Goal: Information Seeking & Learning: Learn about a topic

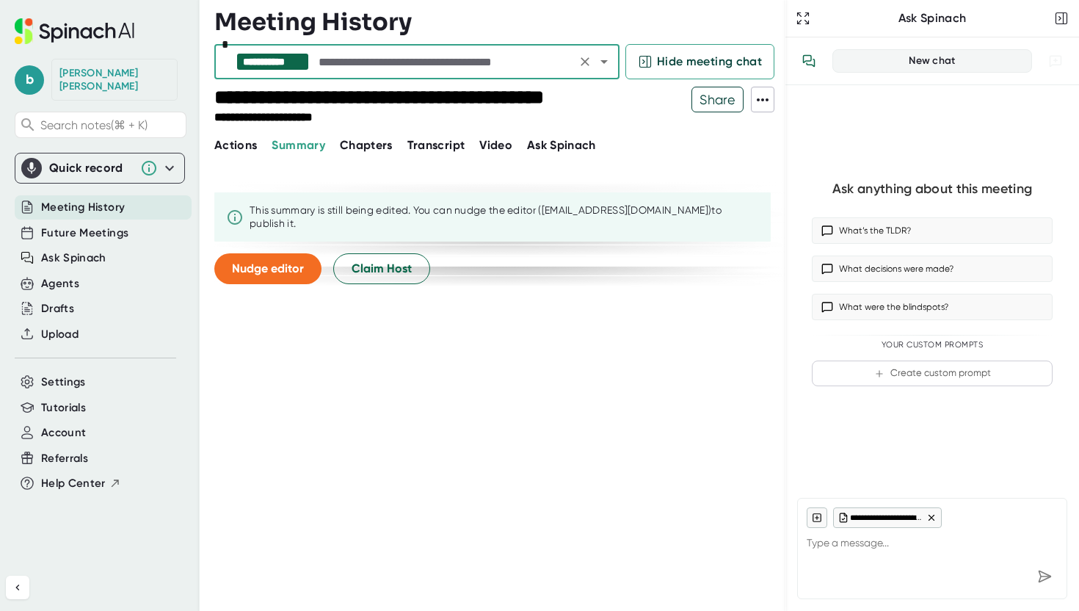
click at [442, 145] on span "Transcript" at bounding box center [436, 145] width 58 height 14
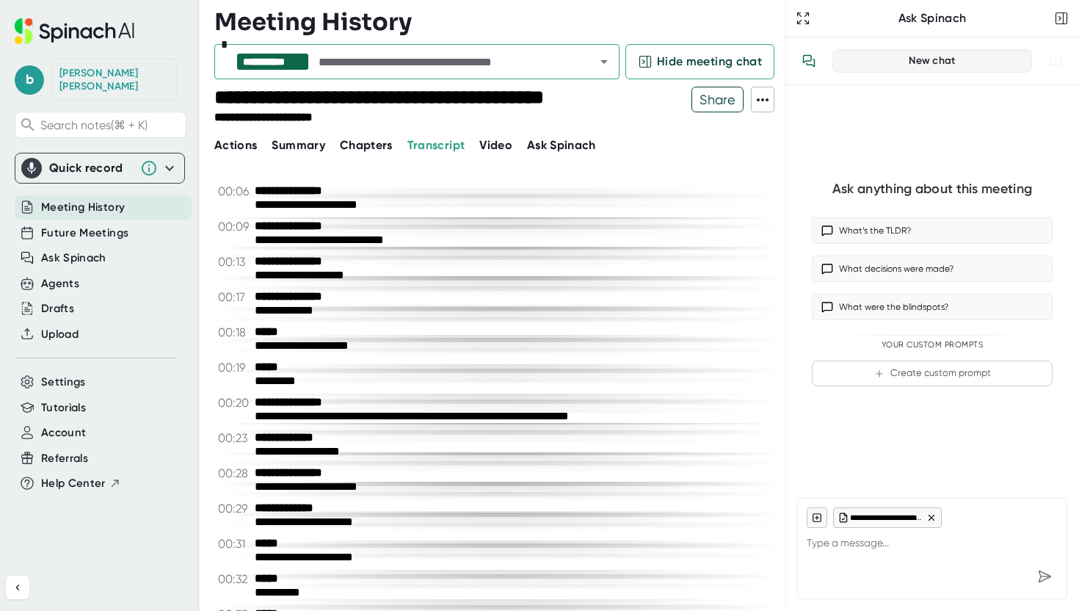
click at [765, 101] on icon at bounding box center [763, 100] width 18 height 18
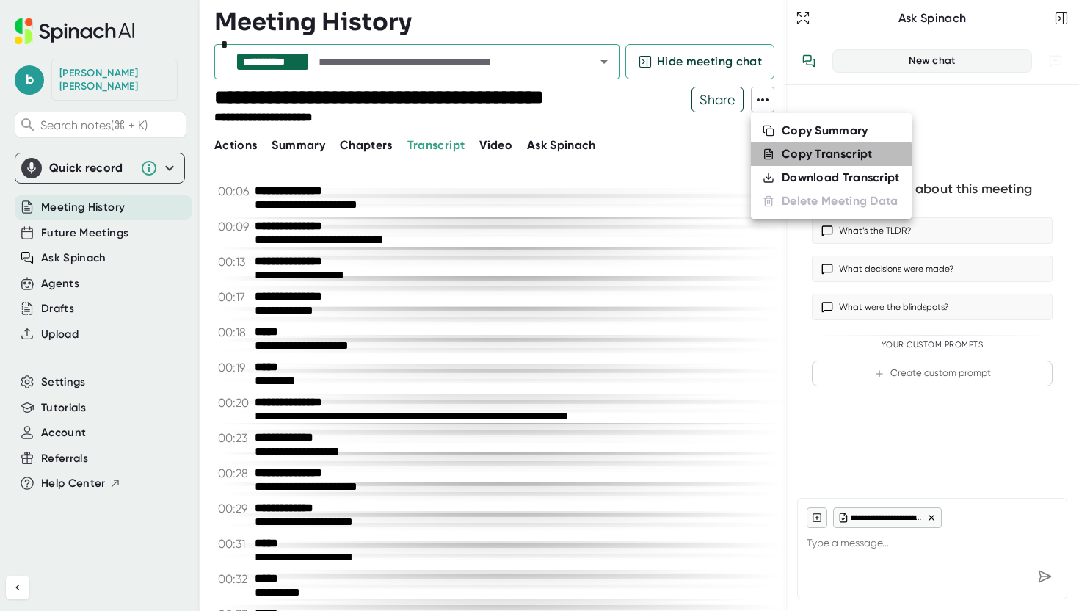
click at [802, 157] on div "Copy Transcript" at bounding box center [827, 154] width 91 height 15
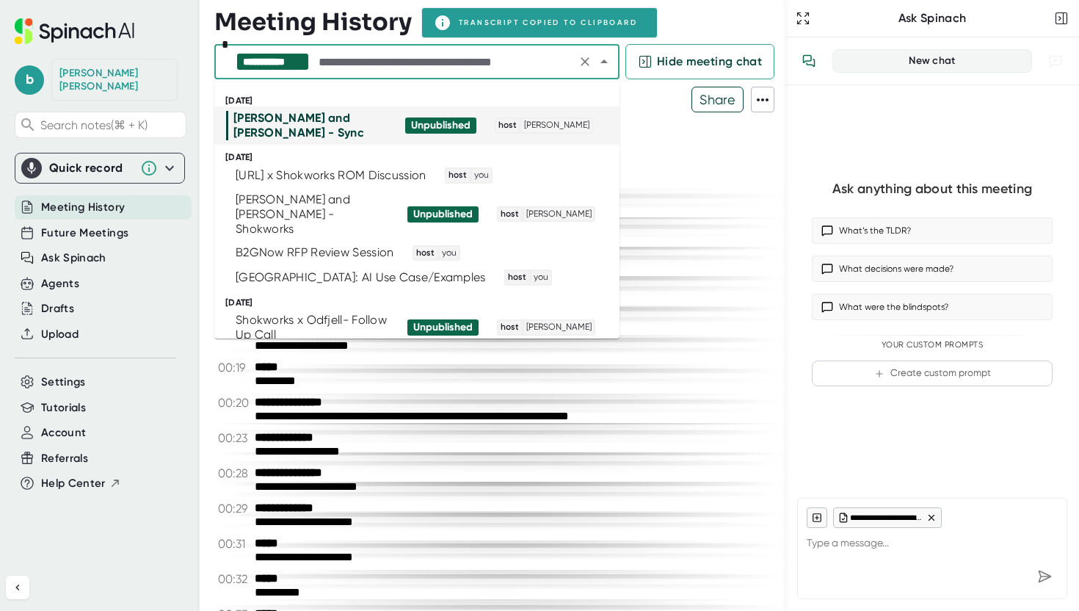
click at [421, 62] on input "text" at bounding box center [444, 61] width 256 height 21
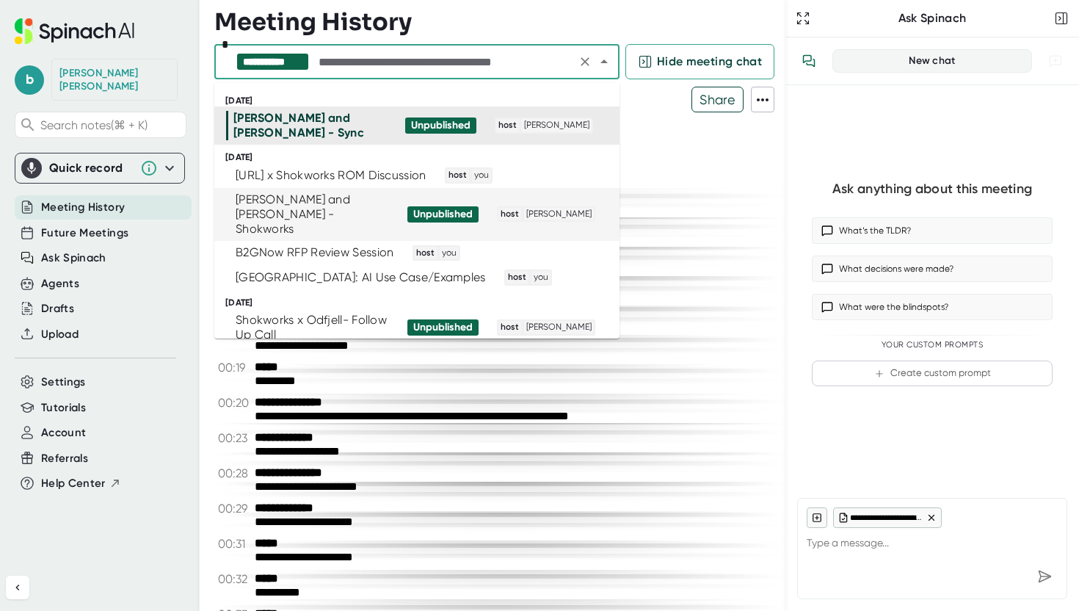
click at [377, 202] on div "[PERSON_NAME] and [PERSON_NAME] - Shokworks" at bounding box center [312, 214] width 153 height 44
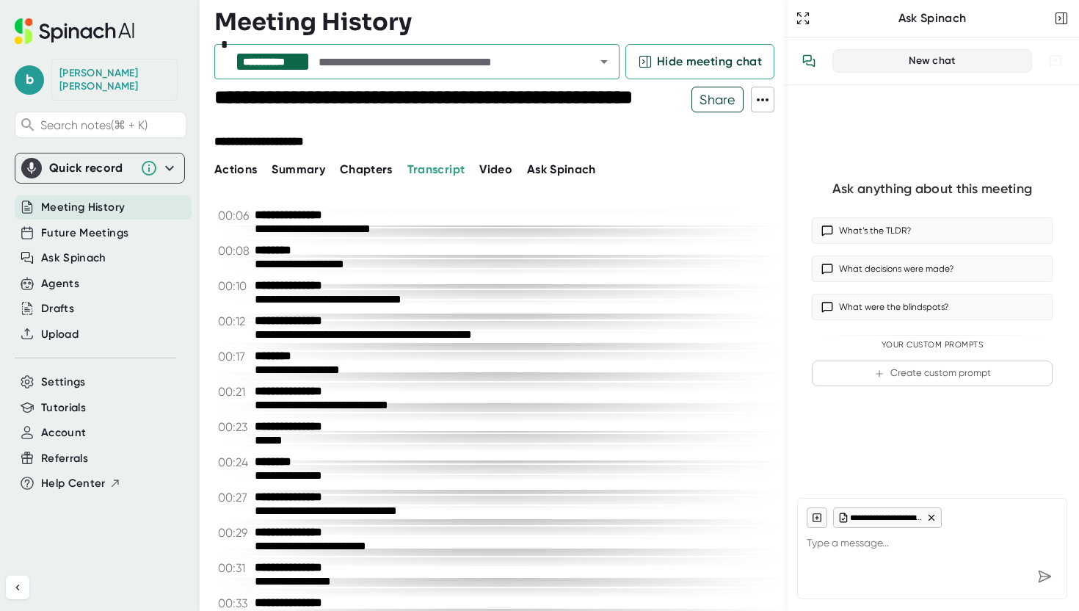
click at [755, 106] on icon at bounding box center [763, 100] width 18 height 18
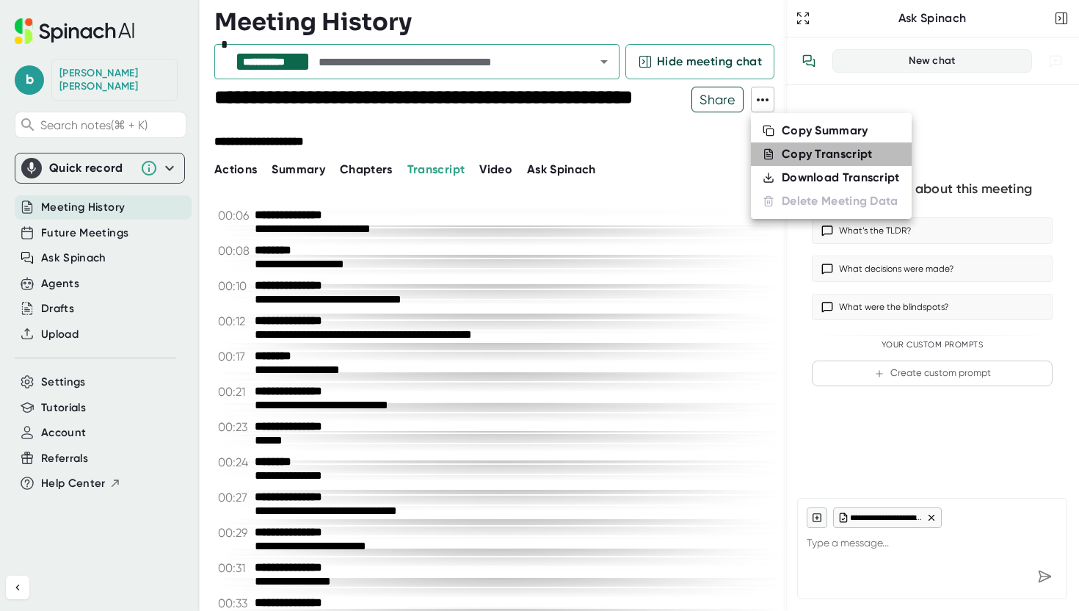
click at [824, 149] on div "Copy Transcript" at bounding box center [827, 154] width 91 height 15
